Goal: Navigation & Orientation: Find specific page/section

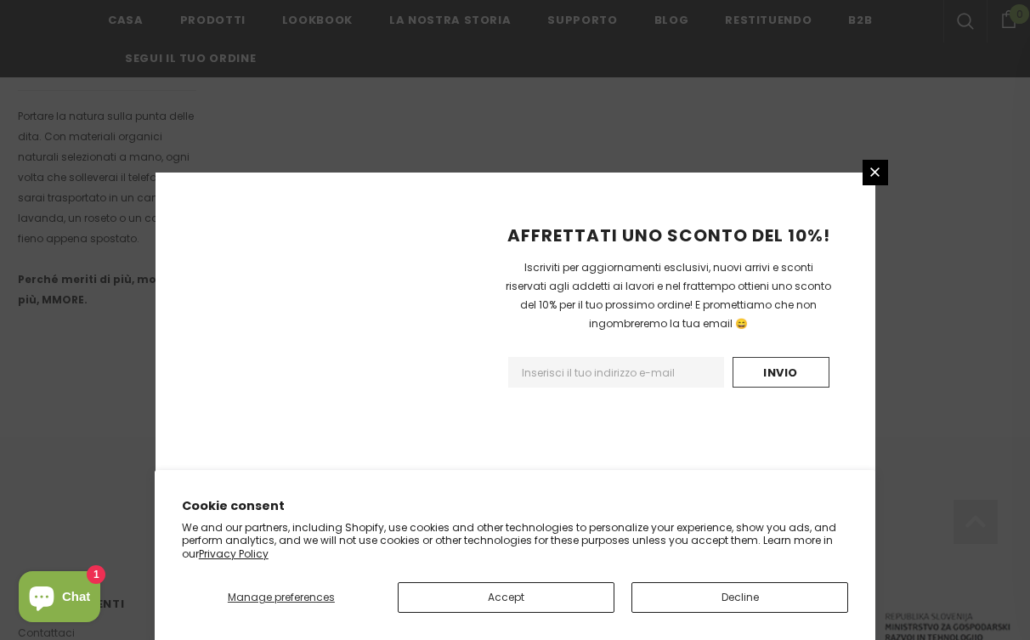
scroll to position [1137, 0]
